Goal: Task Accomplishment & Management: Manage account settings

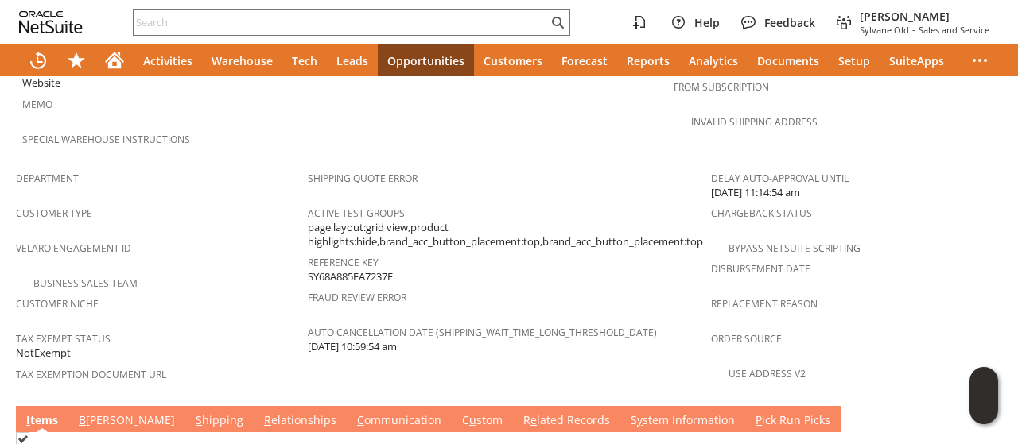
scroll to position [1034, 0]
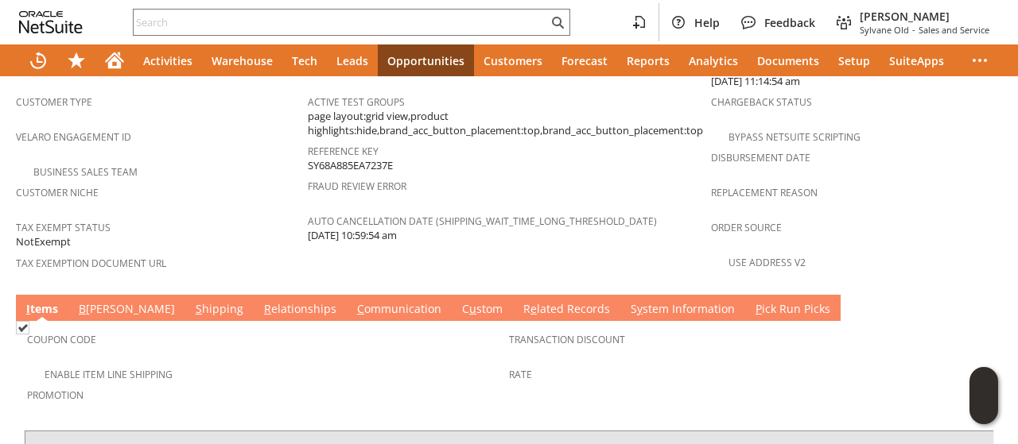
click at [353, 301] on link "C ommunication" at bounding box center [399, 309] width 92 height 17
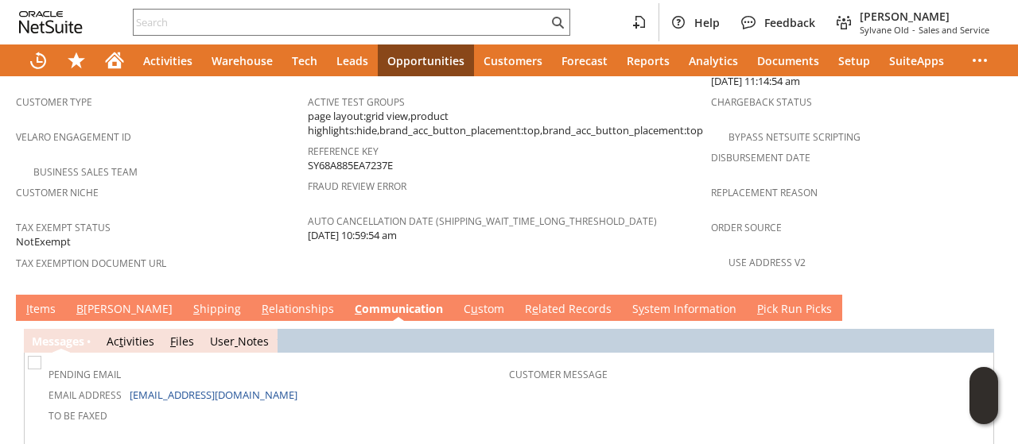
scroll to position [0, 0]
click at [189, 301] on link "S hipping" at bounding box center [217, 309] width 56 height 17
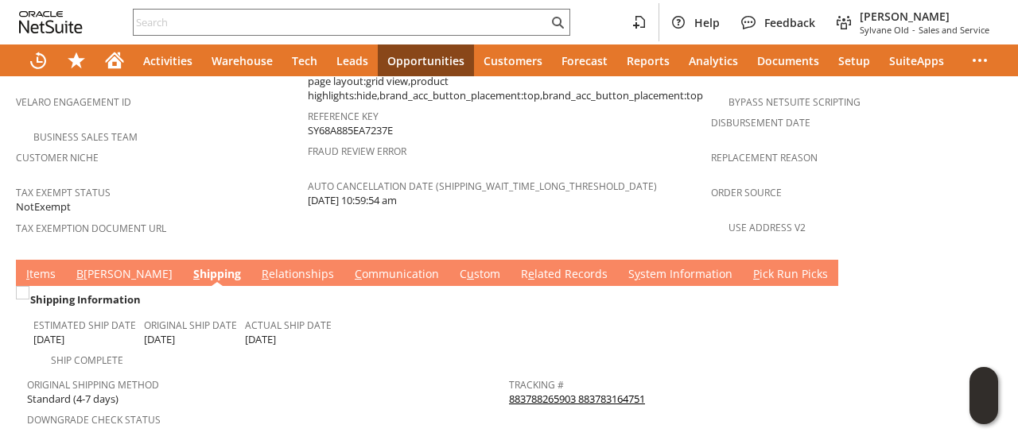
scroll to position [1193, 0]
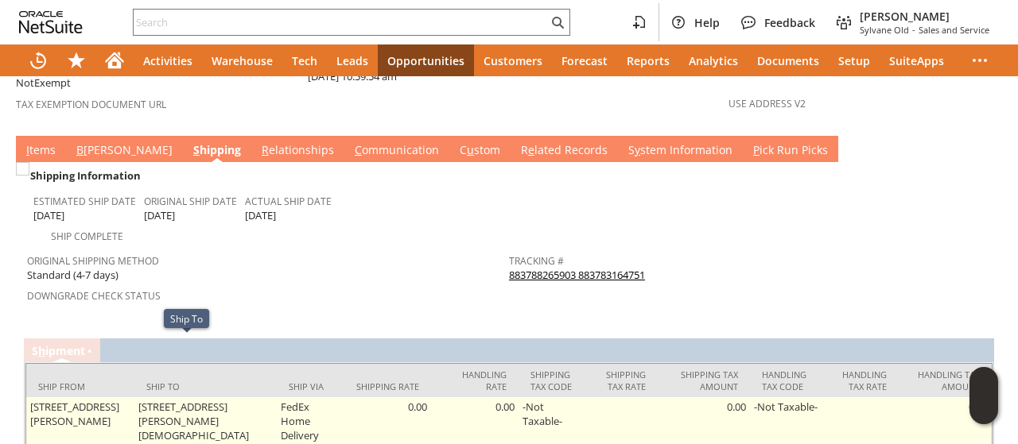
click at [146, 398] on td "[STREET_ADDRESS][PERSON_NAME][DEMOGRAPHIC_DATA]" at bounding box center [205, 422] width 142 height 48
click at [144, 398] on td "[STREET_ADDRESS][PERSON_NAME][DEMOGRAPHIC_DATA]" at bounding box center [205, 422] width 142 height 48
drag, startPoint x: 144, startPoint y: 346, endPoint x: 214, endPoint y: 348, distance: 70.0
click at [214, 398] on td "[STREET_ADDRESS][PERSON_NAME][DEMOGRAPHIC_DATA]" at bounding box center [205, 422] width 142 height 48
copy td "[STREET_ADDRESS][PERSON_NAME]"
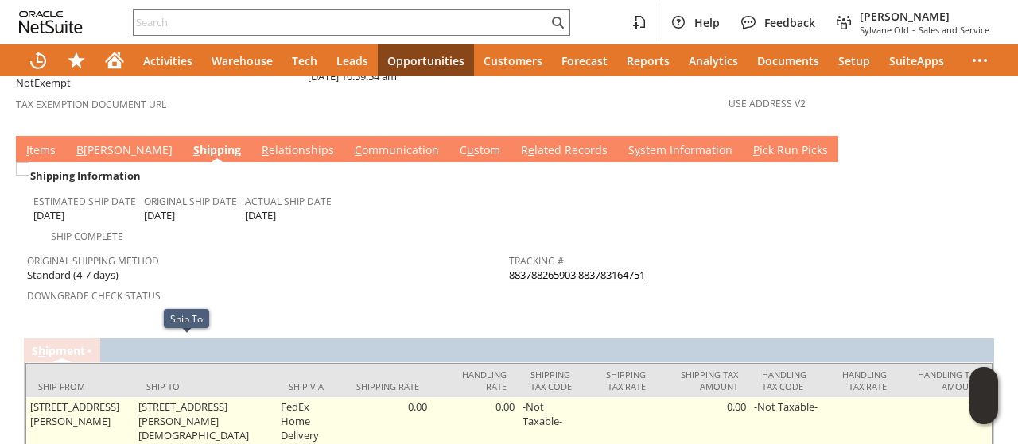
click at [193, 398] on td "[STREET_ADDRESS][PERSON_NAME][DEMOGRAPHIC_DATA]" at bounding box center [205, 422] width 142 height 48
copy td "65714"
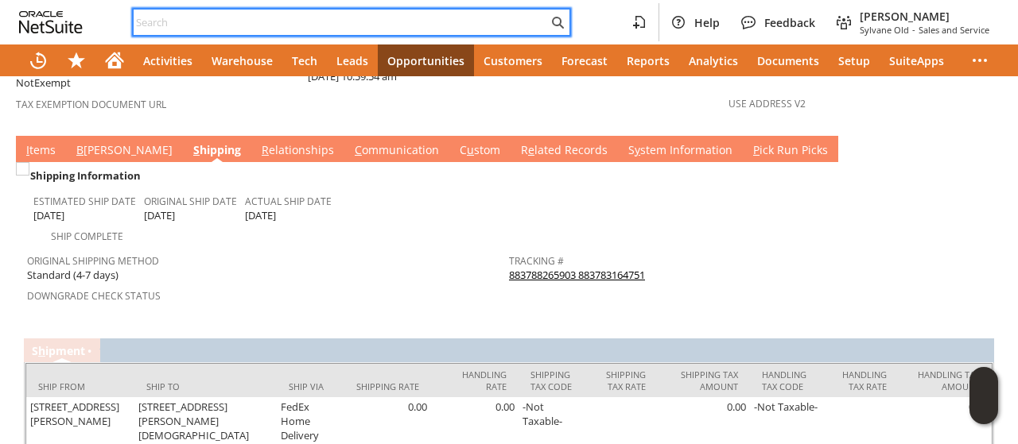
paste input "2564520538"
type input "2564520538"
